Goal: Navigation & Orientation: Find specific page/section

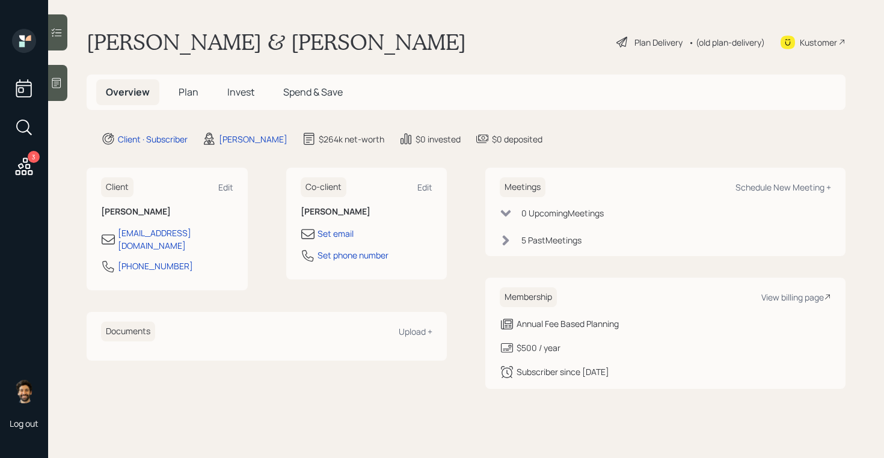
click at [188, 94] on span "Plan" at bounding box center [189, 91] width 20 height 13
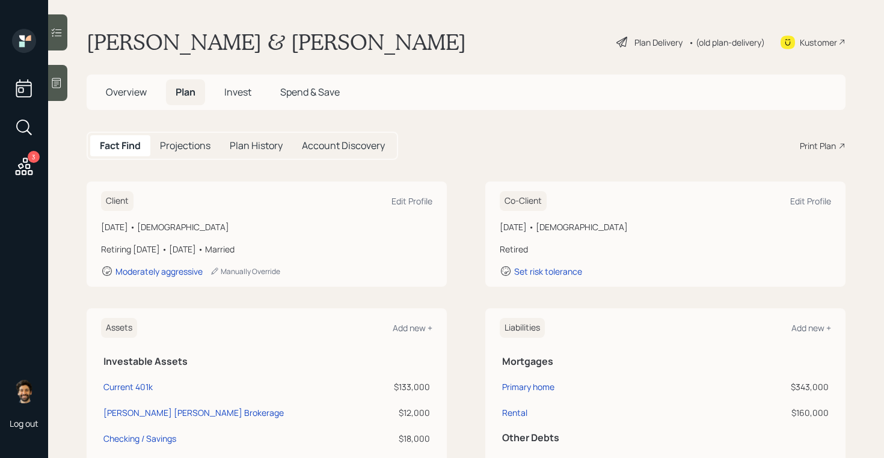
click at [136, 90] on span "Overview" at bounding box center [126, 91] width 41 height 13
